Goal: Task Accomplishment & Management: Use online tool/utility

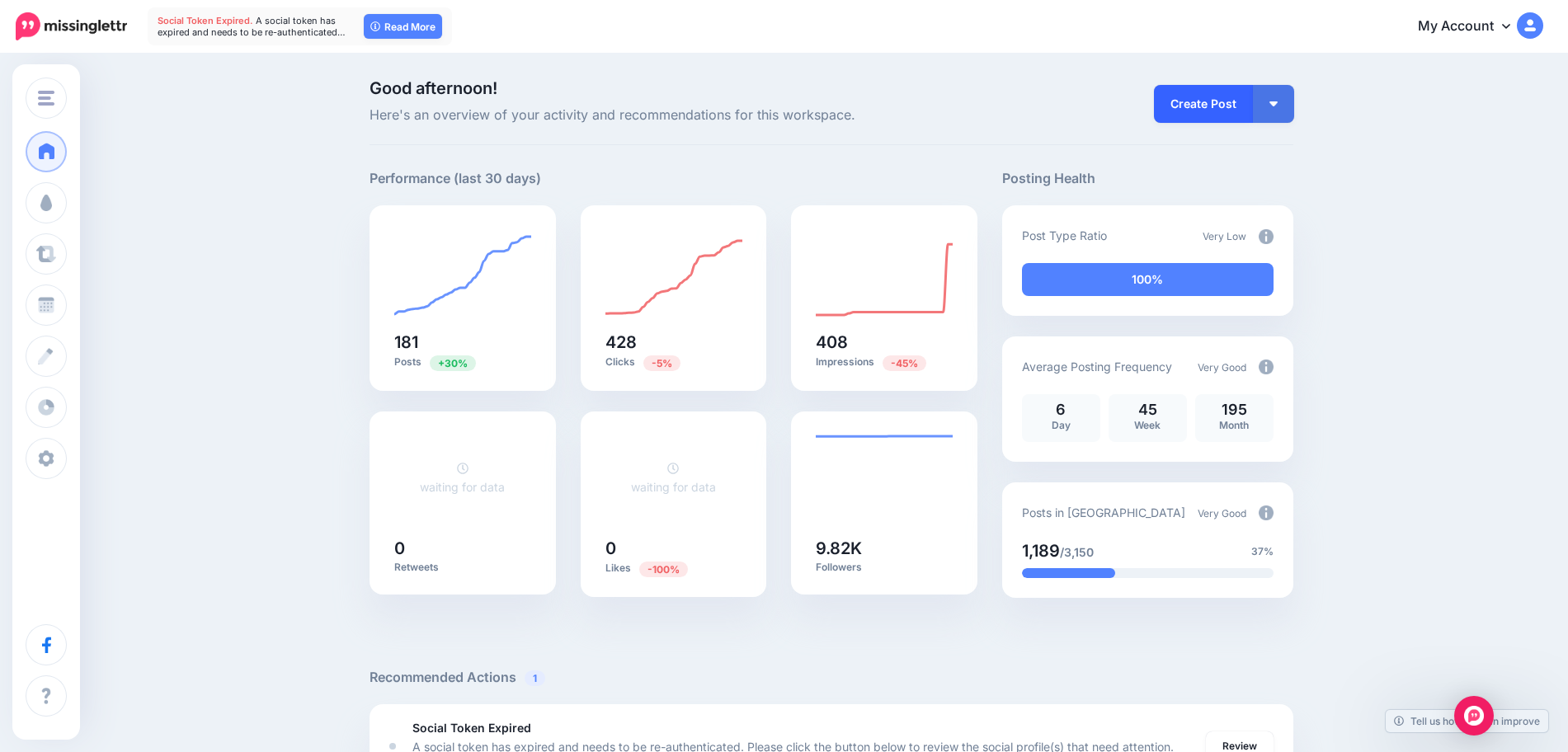
click at [1218, 107] on link "Create Post" at bounding box center [1202, 104] width 99 height 38
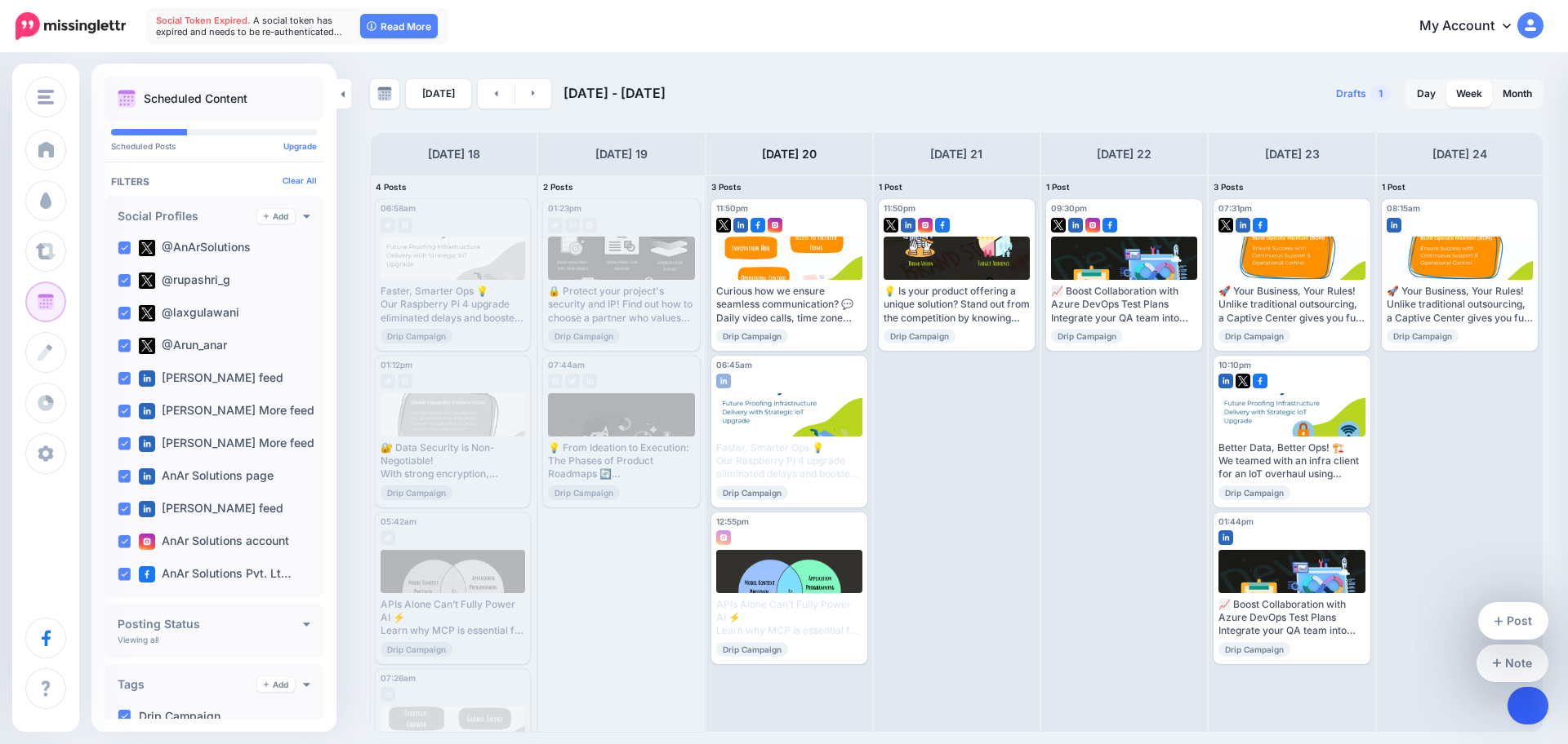
click at [1521, 708] on link at bounding box center [1527, 705] width 42 height 38
click at [1520, 623] on link "Post" at bounding box center [1513, 621] width 71 height 38
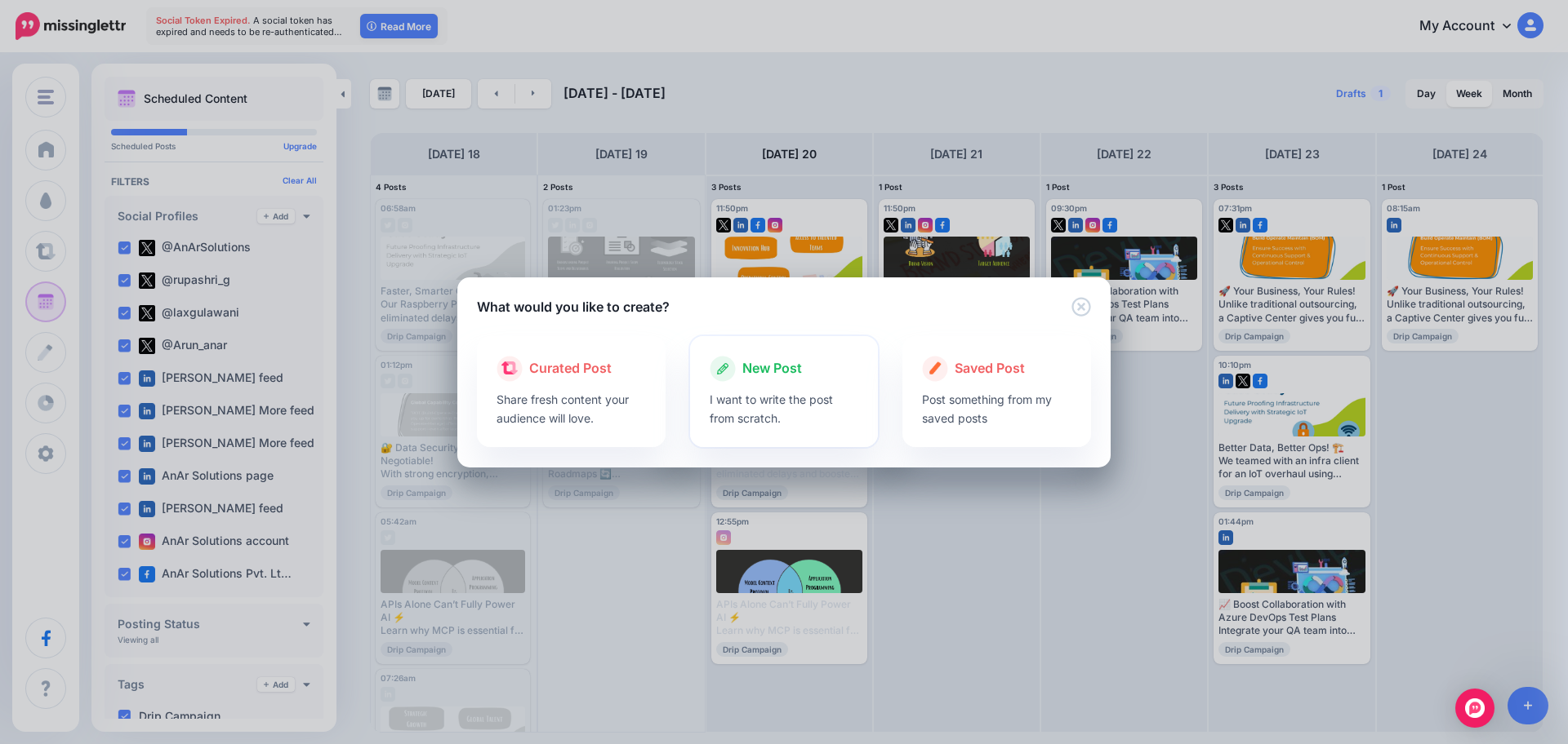
click at [802, 363] on div "New Post" at bounding box center [784, 369] width 149 height 26
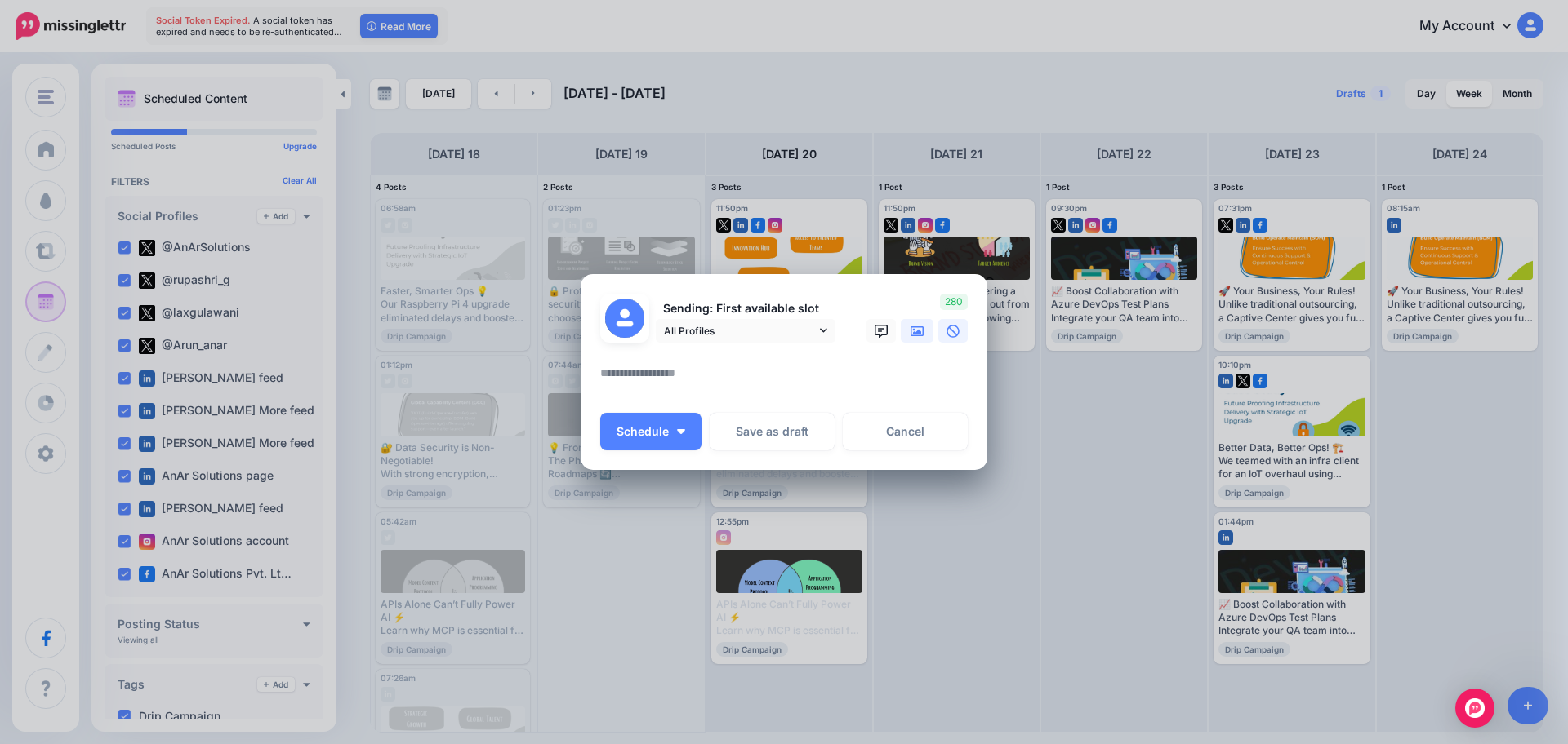
click at [913, 332] on icon at bounding box center [916, 331] width 13 height 13
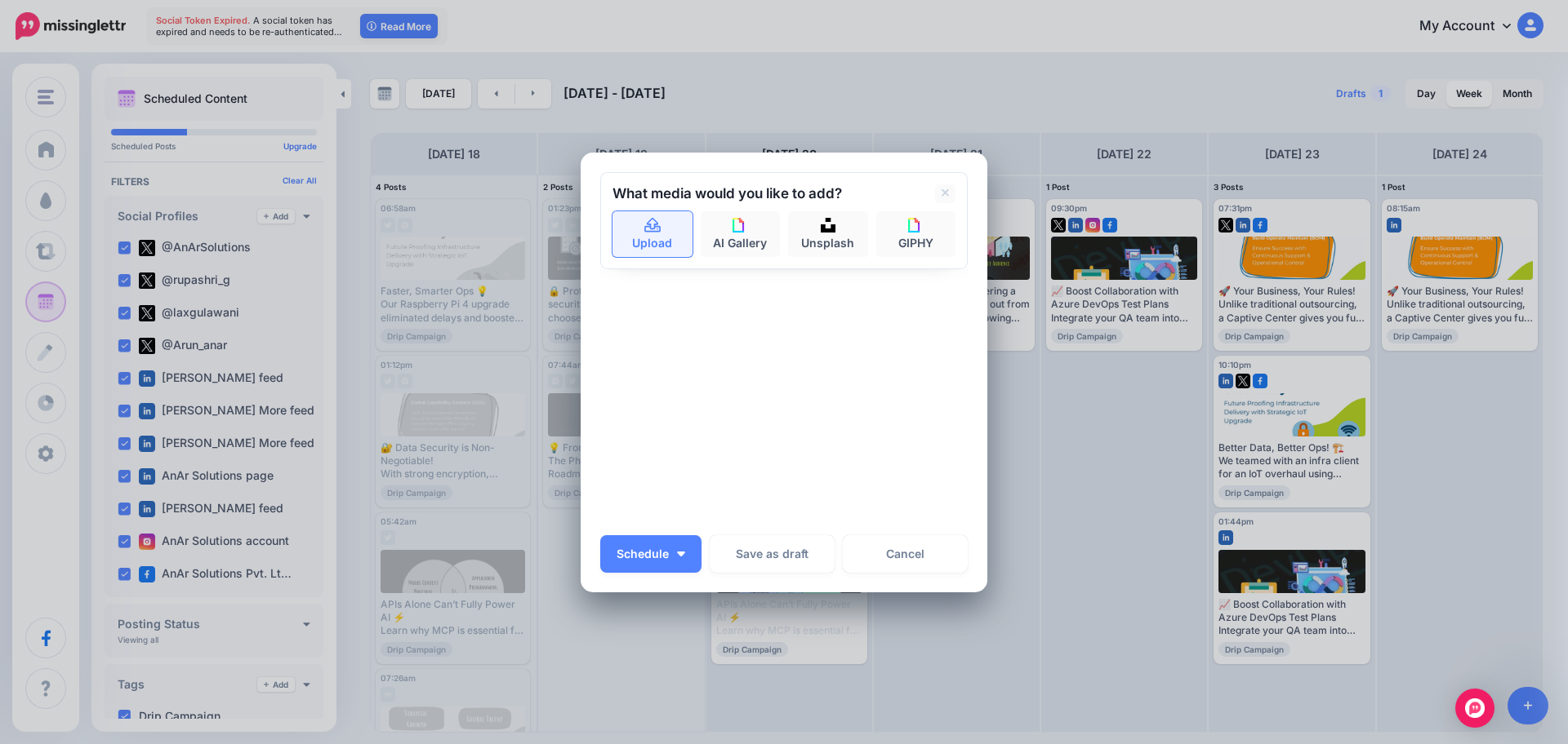
click at [661, 224] on link "Upload" at bounding box center [652, 234] width 80 height 46
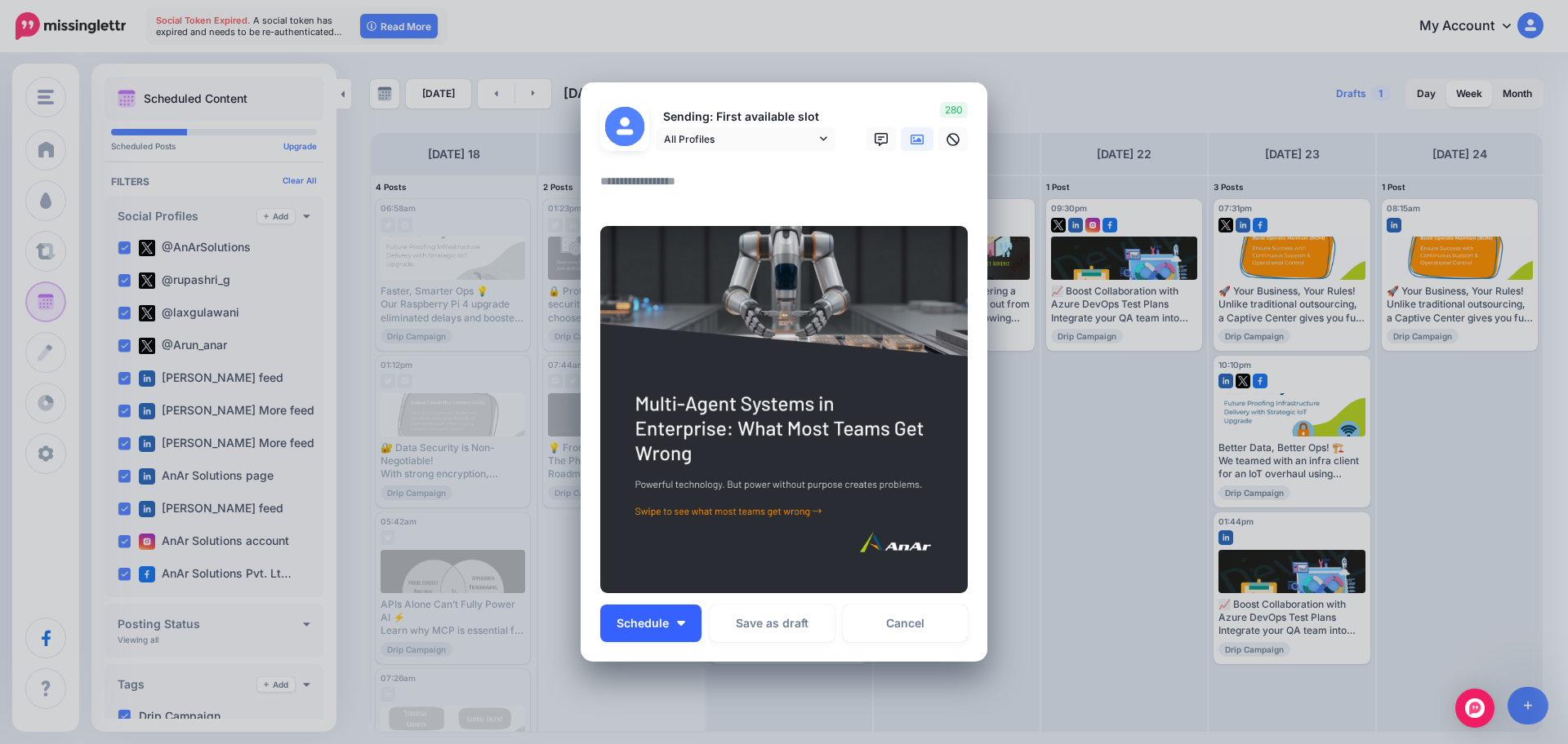
click at [685, 617] on button "Schedule" at bounding box center [650, 624] width 101 height 38
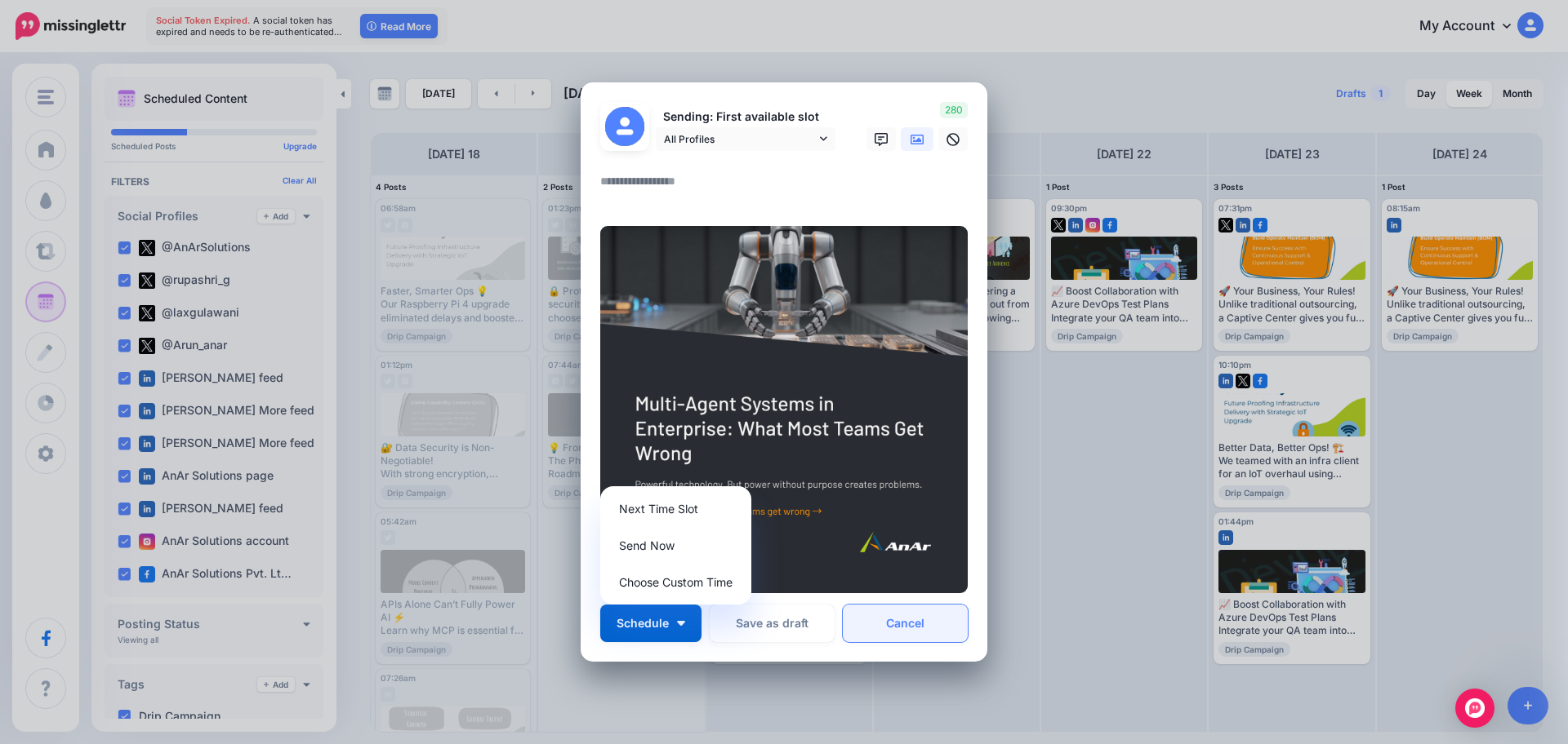
click at [860, 620] on link "Cancel" at bounding box center [904, 624] width 125 height 38
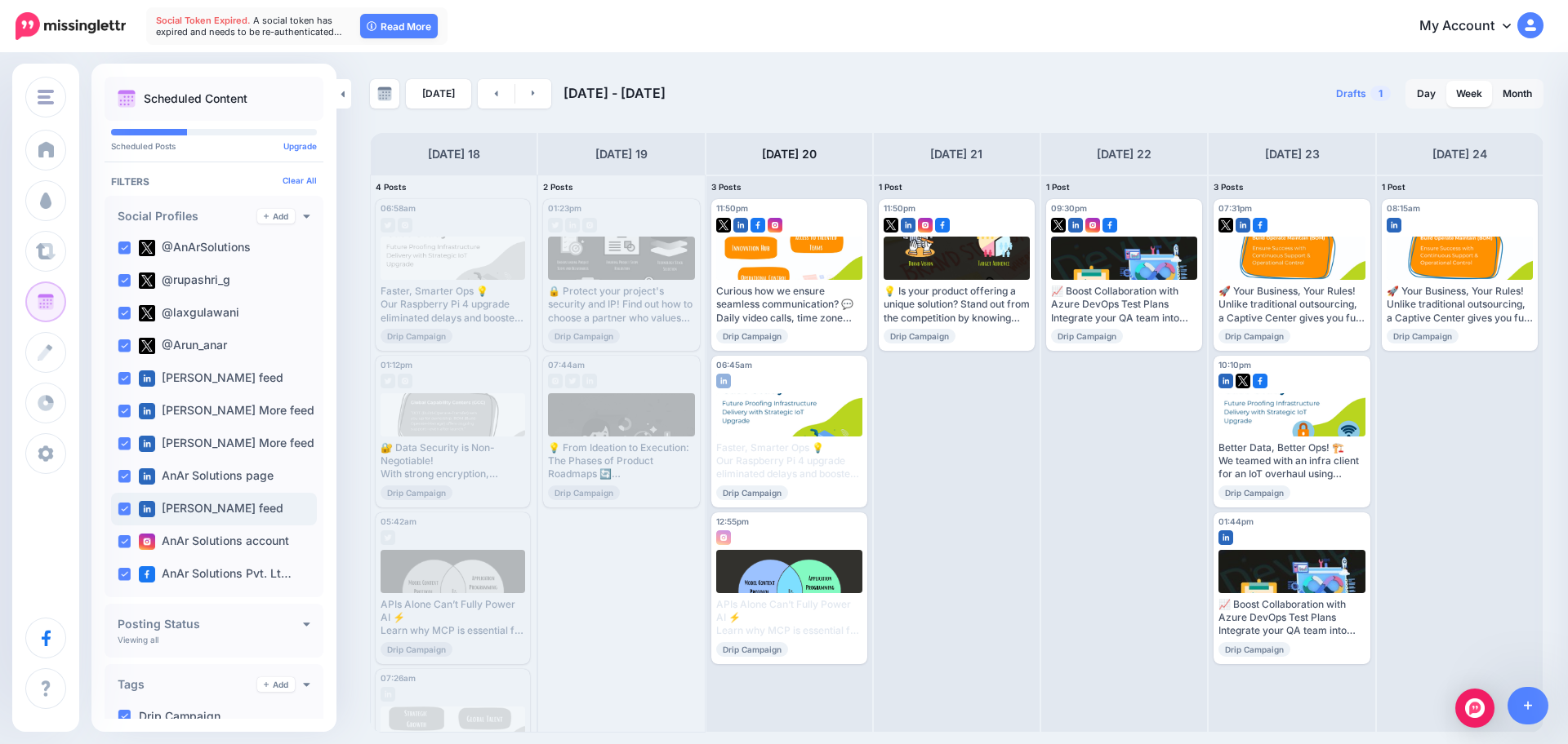
scroll to position [397, 0]
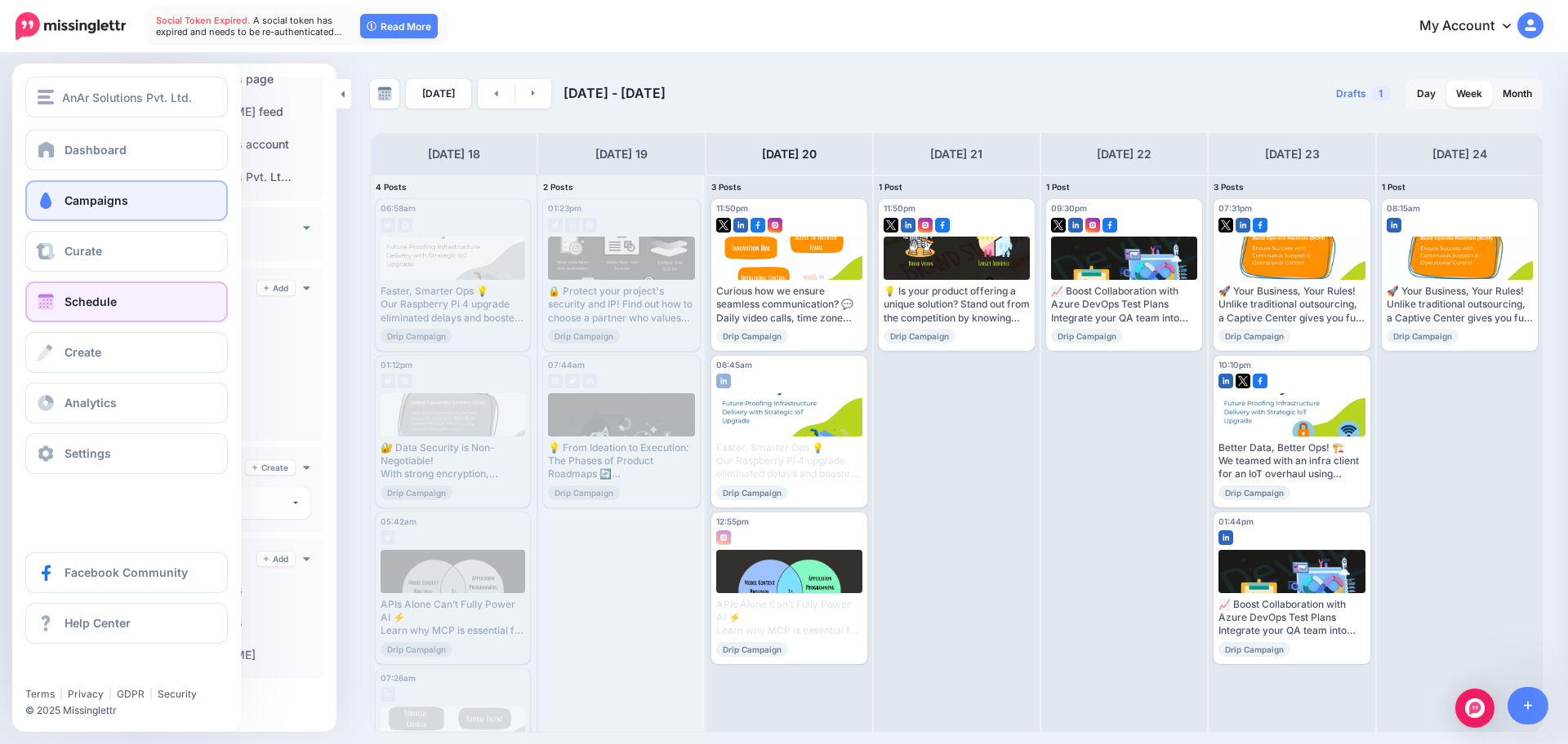
click at [92, 197] on span "Campaigns" at bounding box center [96, 200] width 64 height 14
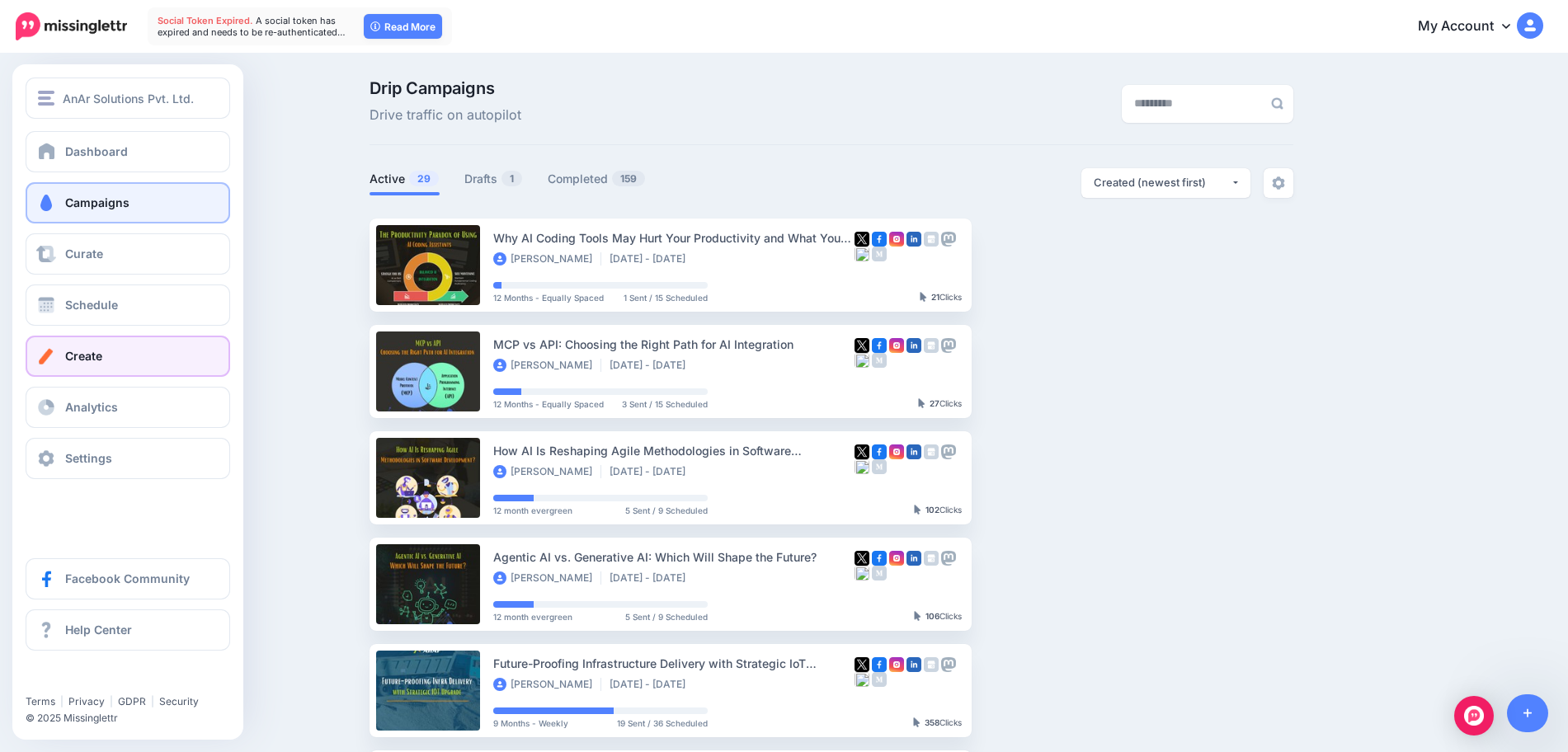
click at [131, 346] on link "Create" at bounding box center [127, 356] width 205 height 41
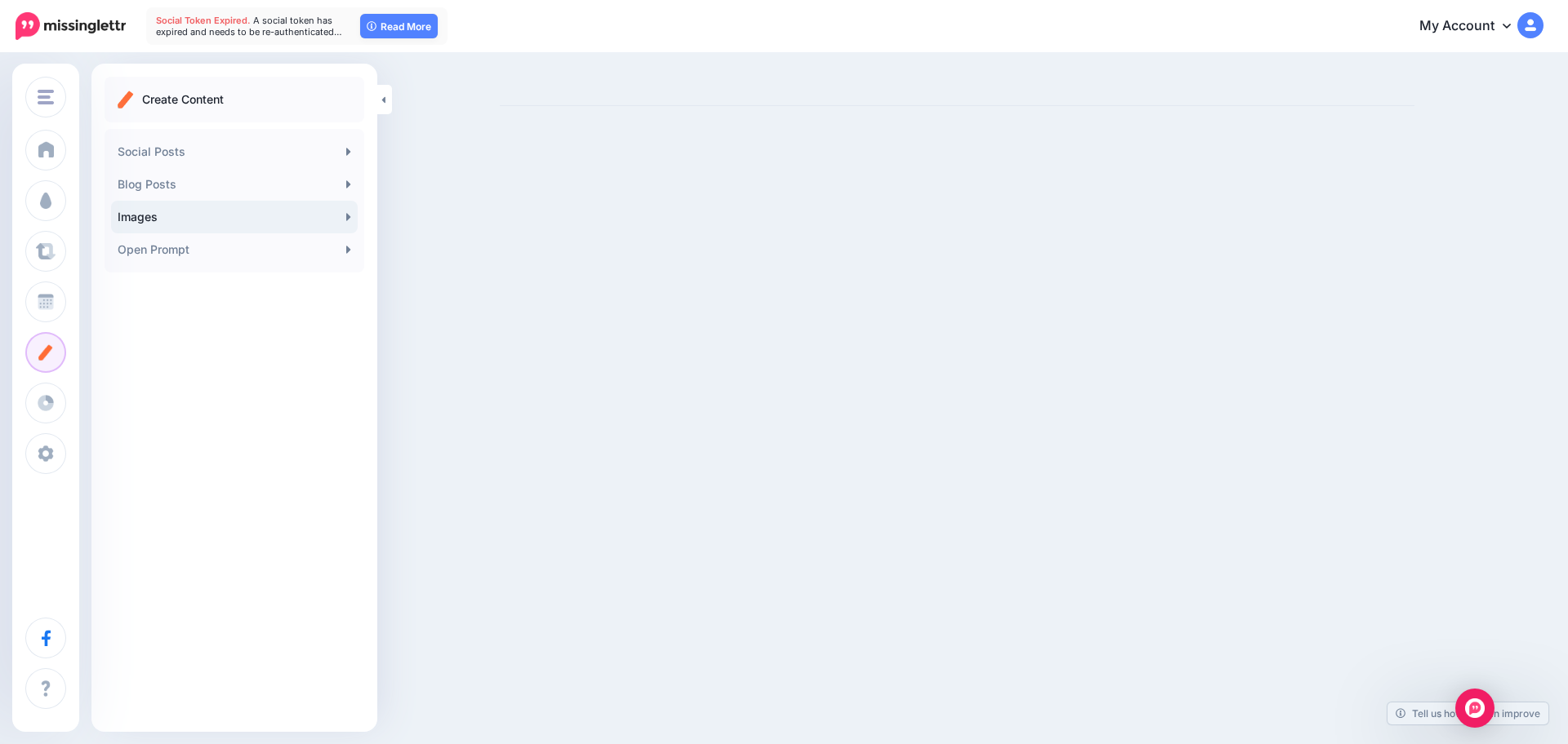
click at [245, 212] on link "Images" at bounding box center [234, 217] width 246 height 33
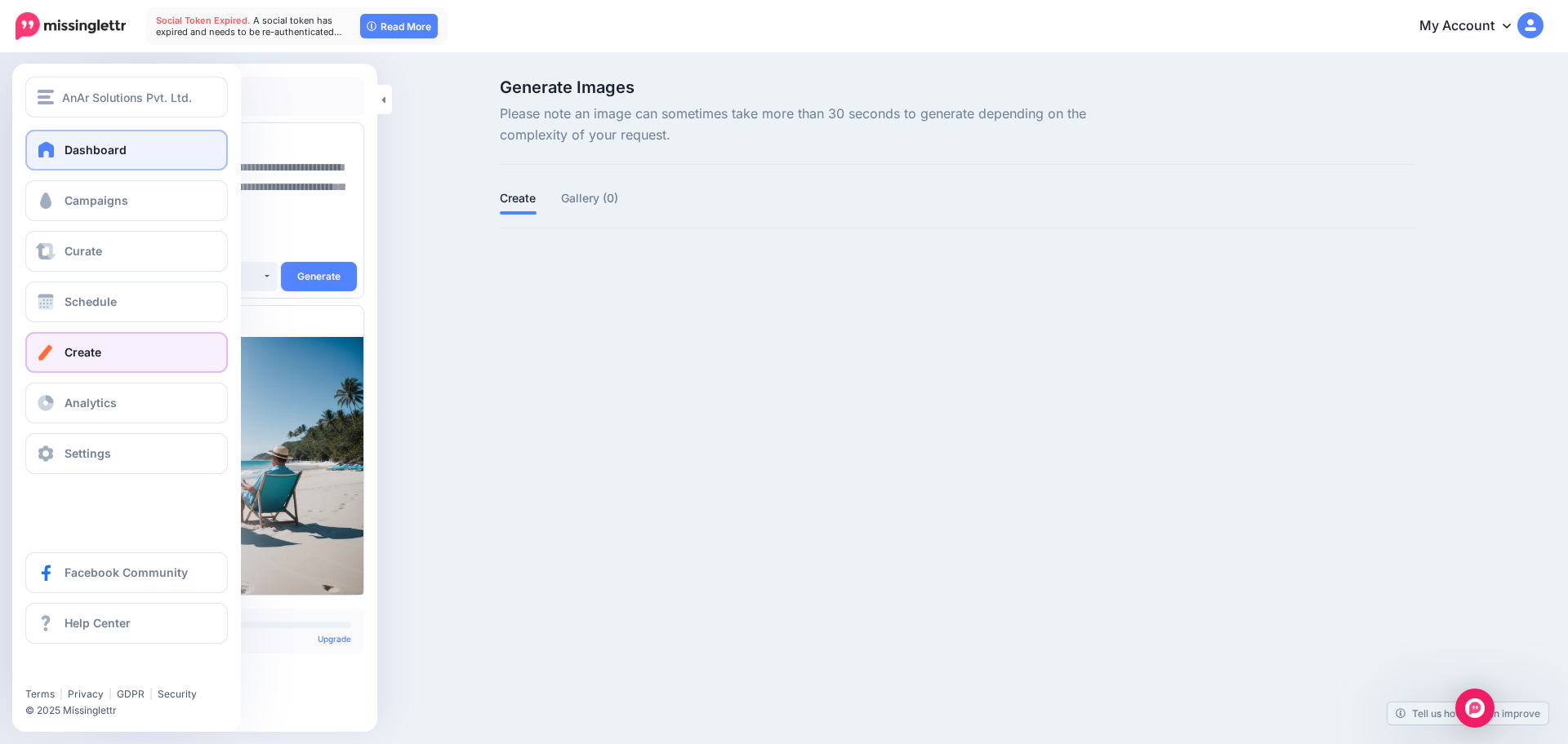
click at [99, 139] on link "Dashboard" at bounding box center [126, 150] width 203 height 41
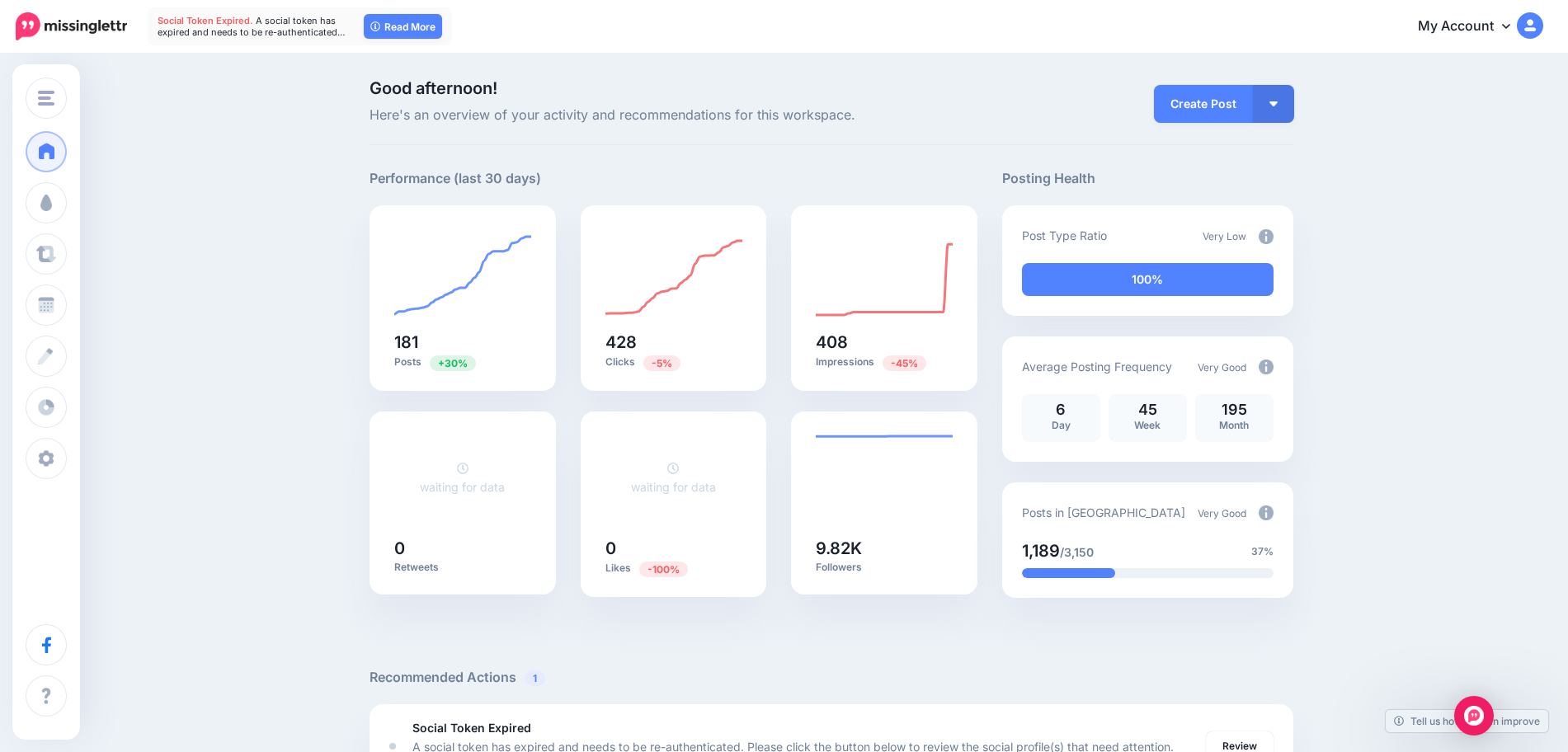
click at [486, 232] on foreignobject at bounding box center [463, 272] width 137 height 91
click at [1074, 743] on p "A social token has expired and needs to be re-authenticated. Please click the b…" at bounding box center [801, 756] width 777 height 38
